Goal: Navigation & Orientation: Find specific page/section

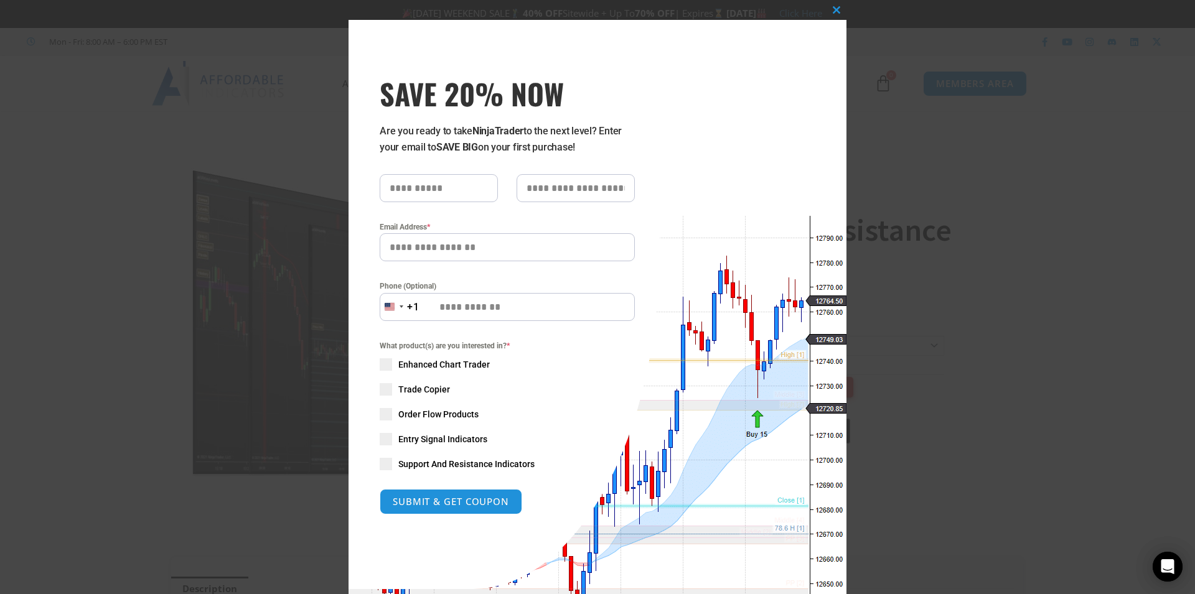
click at [407, 306] on div "+1" at bounding box center [413, 307] width 12 height 16
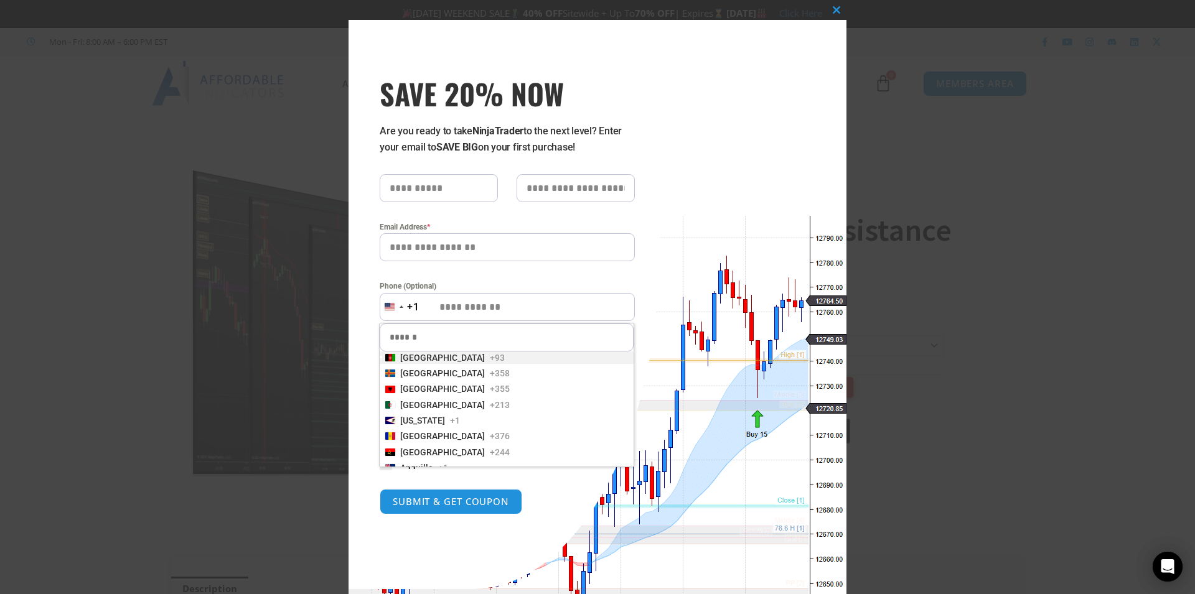
click at [1046, 289] on div "Close this module SAVE 20% NOW Are you ready to take NinjaTrader to the next le…" at bounding box center [597, 297] width 1195 height 594
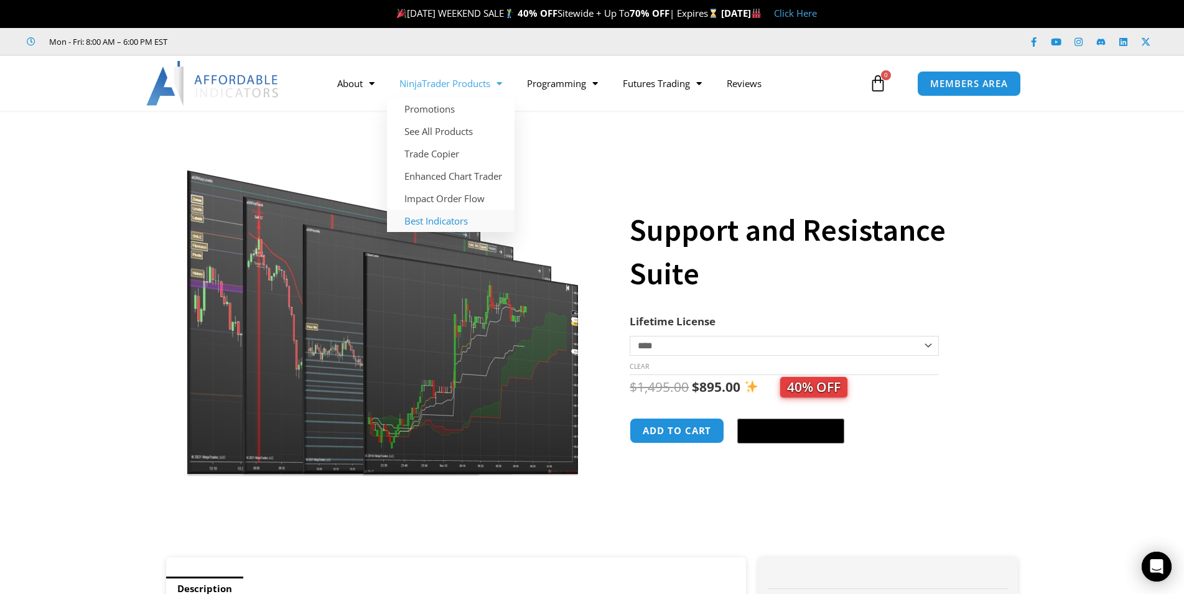
click at [425, 220] on link "Best Indicators" at bounding box center [451, 221] width 128 height 22
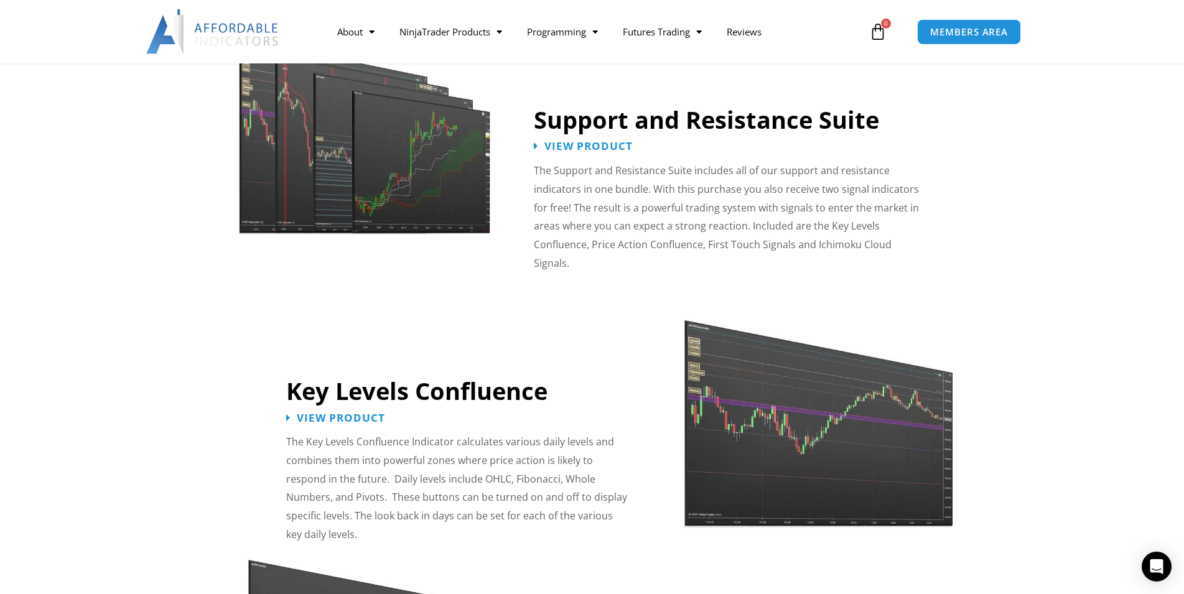
scroll to position [1242, 0]
